Goal: Task Accomplishment & Management: Manage account settings

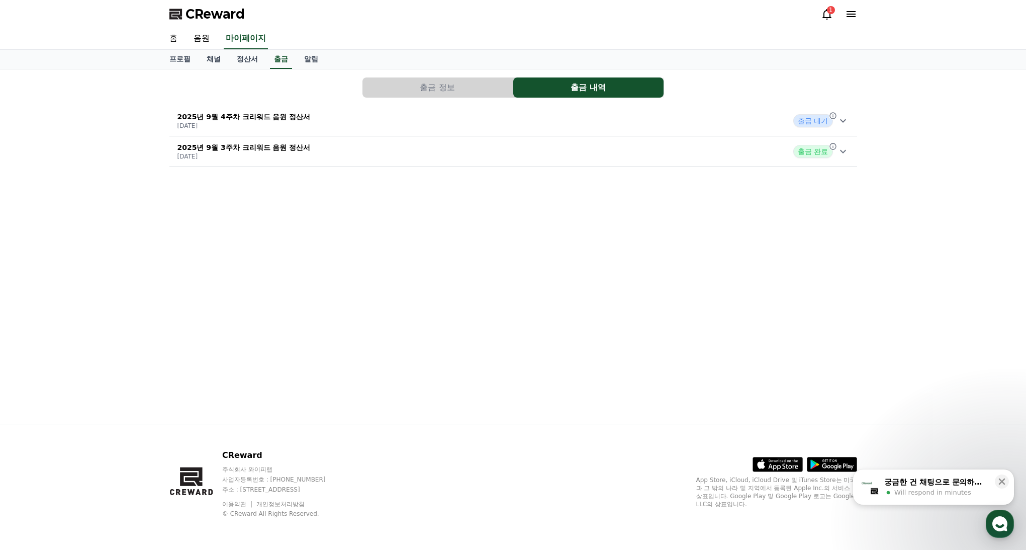
click at [848, 121] on icon at bounding box center [843, 121] width 12 height 12
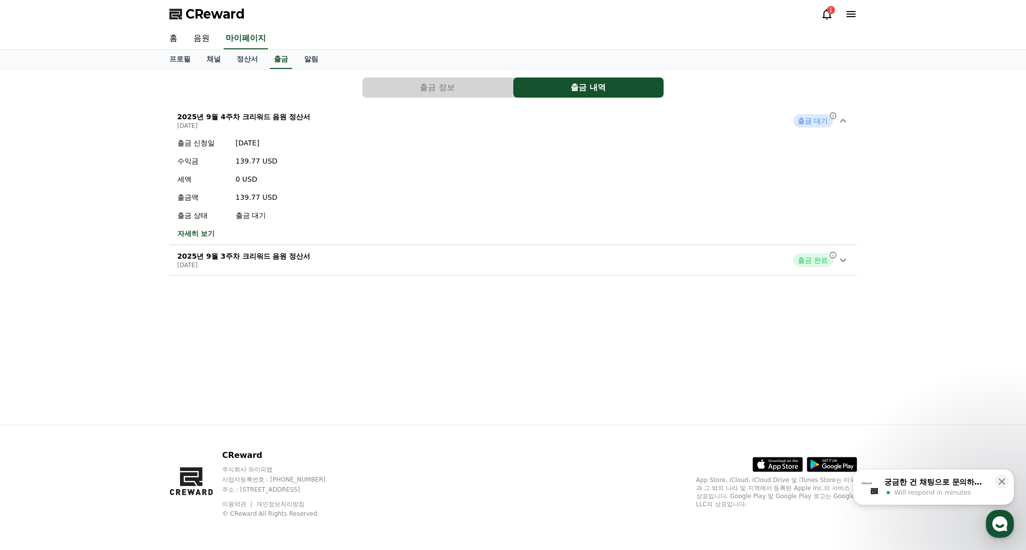
click at [845, 260] on icon at bounding box center [843, 260] width 12 height 12
drag, startPoint x: 847, startPoint y: 265, endPoint x: 838, endPoint y: 201, distance: 64.4
click at [846, 265] on icon at bounding box center [843, 260] width 12 height 12
click at [843, 124] on icon at bounding box center [843, 121] width 12 height 12
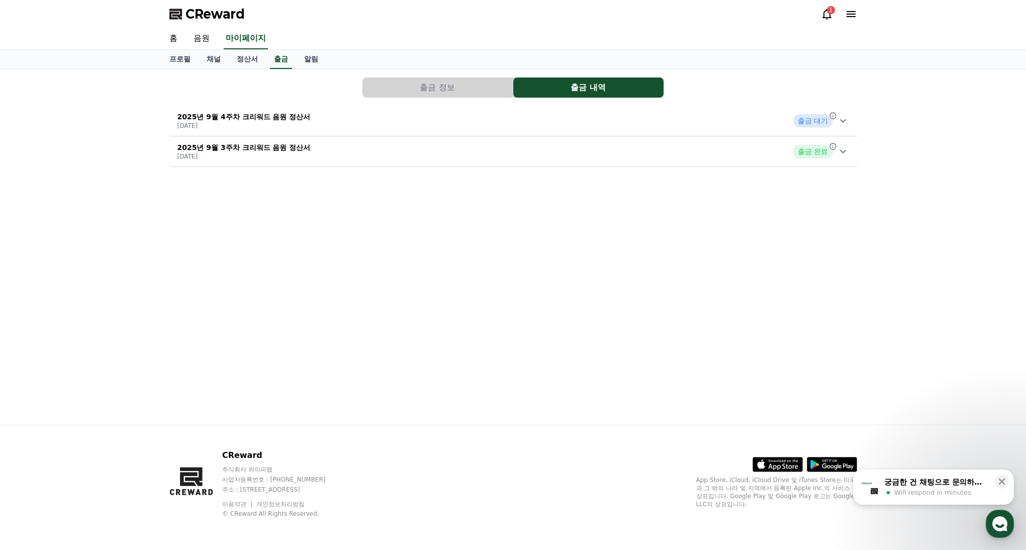
click at [961, 496] on span "Will respond in minutes" at bounding box center [933, 492] width 77 height 9
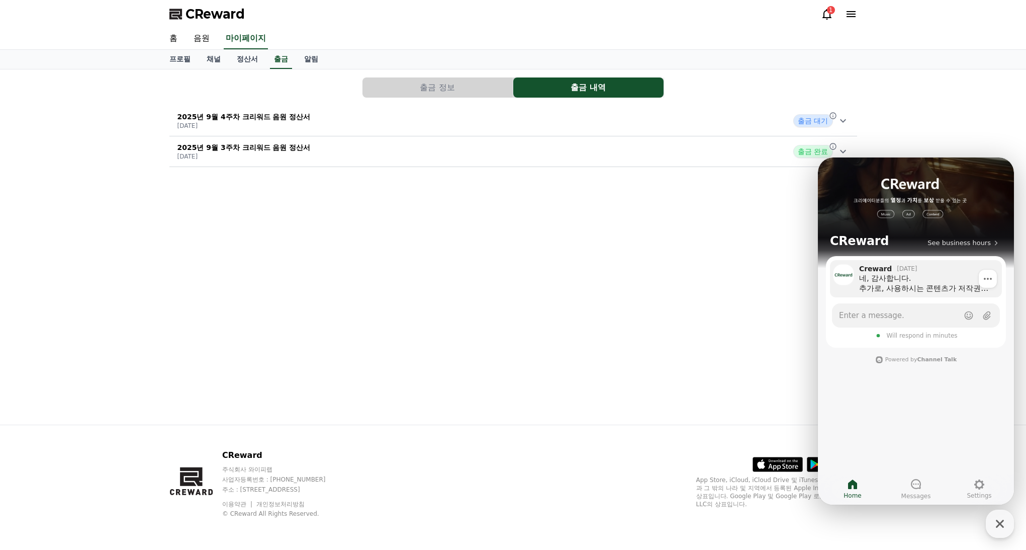
click at [910, 282] on div "네, 감사합니다. 추가로, 사용하시는 콘텐츠가 저작권이 강한 스포츠 영상이다 보니 유튜브에서 예민하게 보는 콘텐츠 중 하나입니다. 영상 활용과…" at bounding box center [927, 283] width 136 height 20
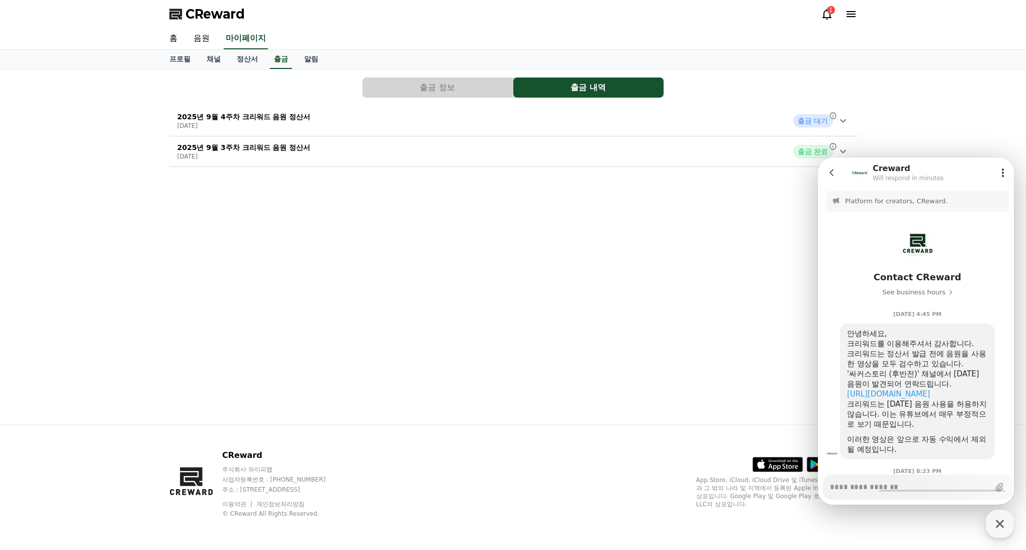
scroll to position [212, 0]
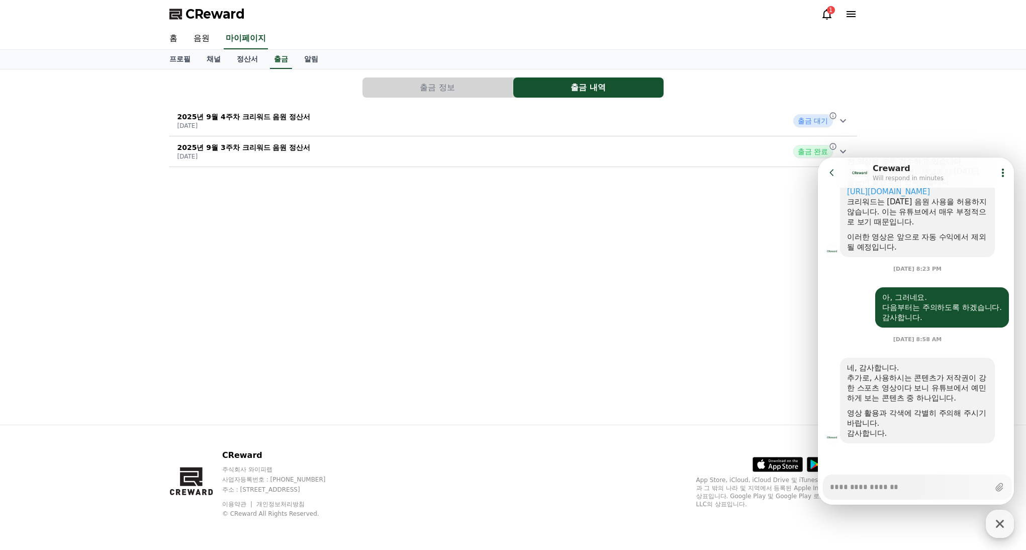
click at [1002, 524] on icon "button" at bounding box center [1000, 523] width 18 height 18
type textarea "*"
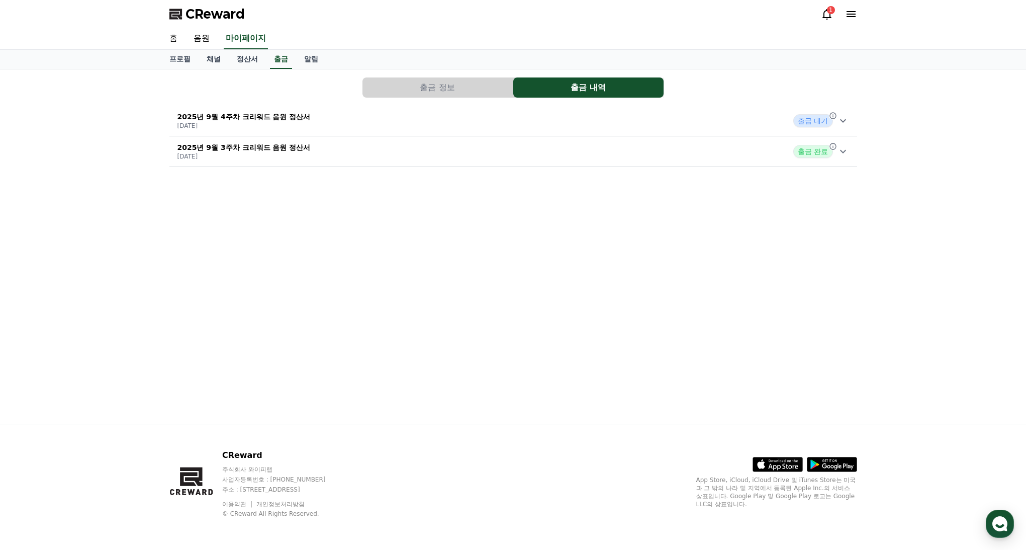
click at [652, 347] on div "출금 정보 출금 내역 2025년 9월 4주차 크리워드 음원 정산서 [DATE] 출금 대기 2025년 9월 3주차 크리워드 음원 정산서 [DAT…" at bounding box center [513, 246] width 704 height 355
click at [176, 38] on link "홈" at bounding box center [173, 38] width 24 height 21
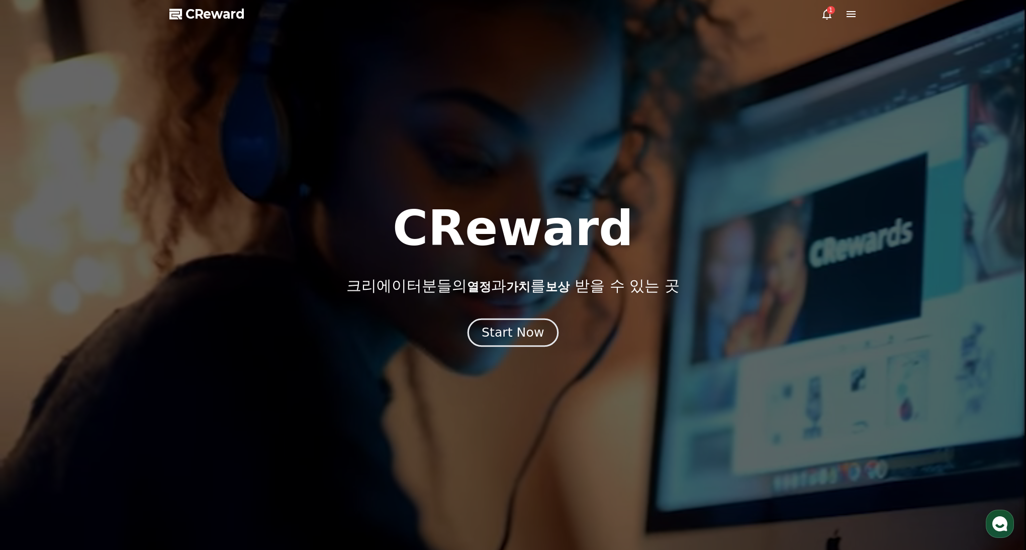
click at [490, 331] on div "Start Now" at bounding box center [513, 332] width 62 height 17
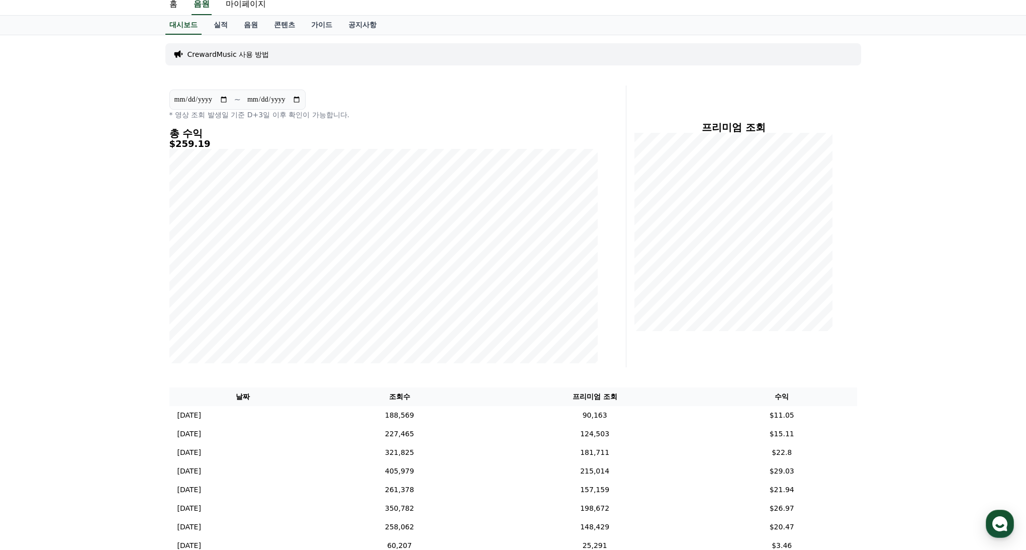
scroll to position [191, 0]
